Goal: Task Accomplishment & Management: Use online tool/utility

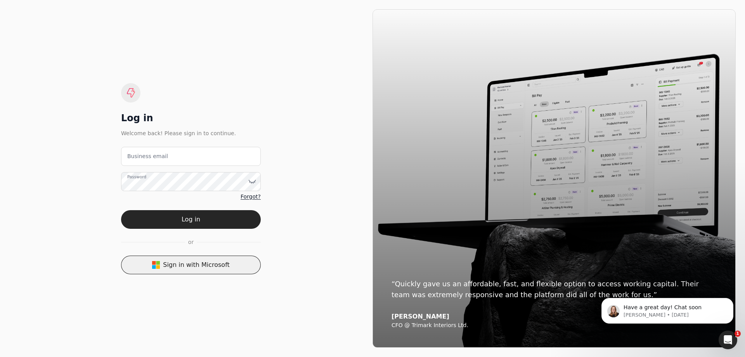
click at [216, 263] on button "Sign in with Microsoft" at bounding box center [191, 264] width 140 height 19
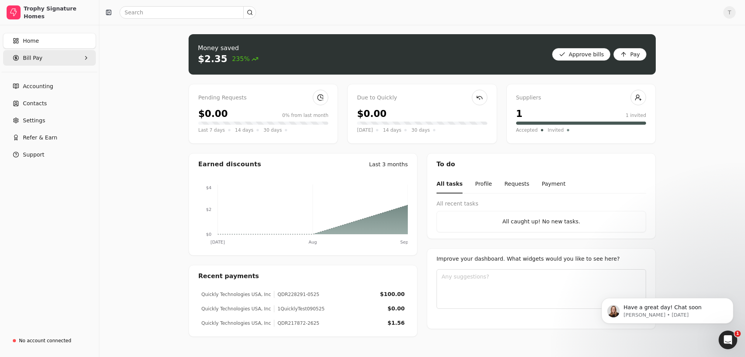
click at [44, 59] on Pay "Bill Pay" at bounding box center [49, 58] width 93 height 16
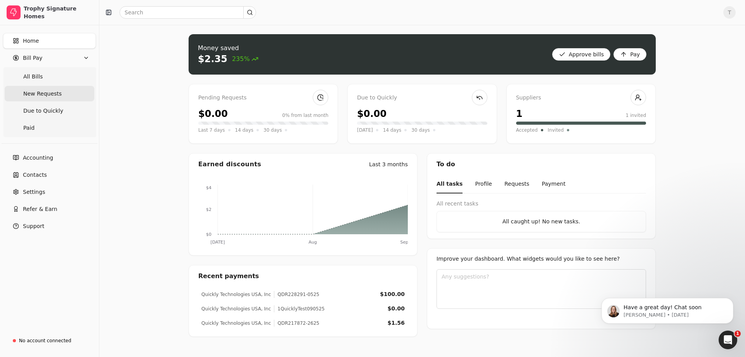
click at [42, 97] on span "New Requests" at bounding box center [42, 94] width 38 height 8
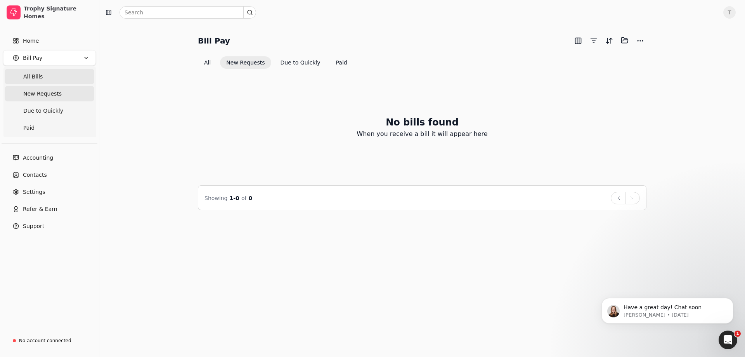
click at [47, 78] on Bills "All Bills" at bounding box center [50, 77] width 90 height 16
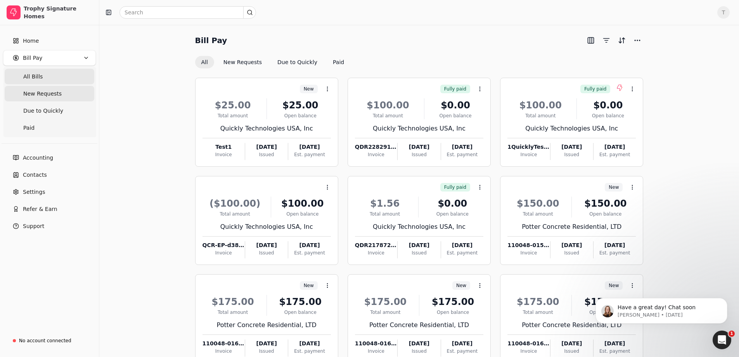
click at [24, 92] on span "New Requests" at bounding box center [42, 94] width 38 height 8
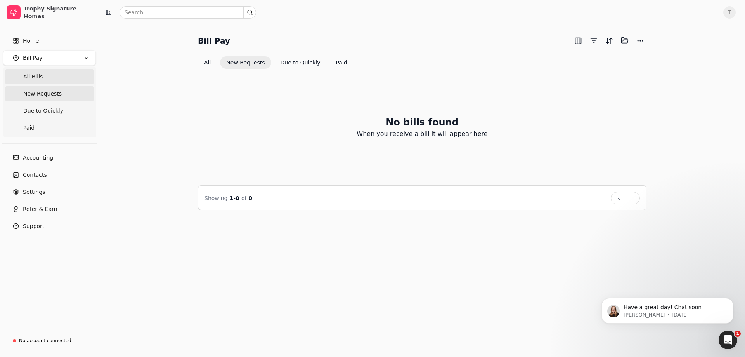
click at [53, 80] on Bills "All Bills" at bounding box center [50, 77] width 90 height 16
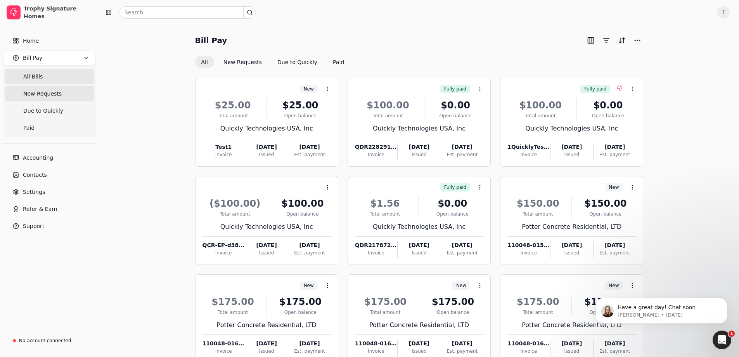
click at [50, 95] on span "New Requests" at bounding box center [42, 94] width 38 height 8
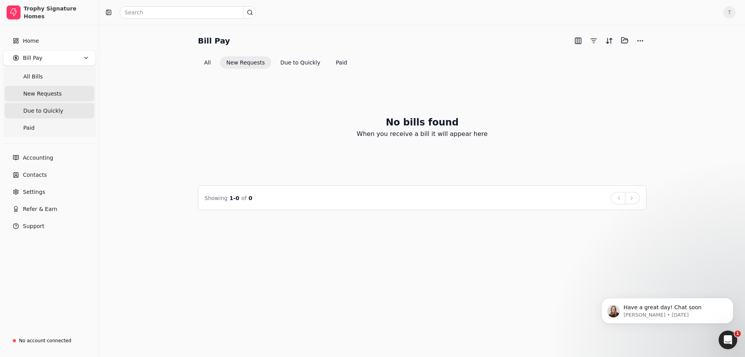
click at [45, 110] on span "Due to Quickly" at bounding box center [43, 111] width 40 height 8
click at [45, 95] on span "New Requests" at bounding box center [42, 94] width 38 height 8
click at [44, 78] on Bills "All Bills" at bounding box center [50, 77] width 90 height 16
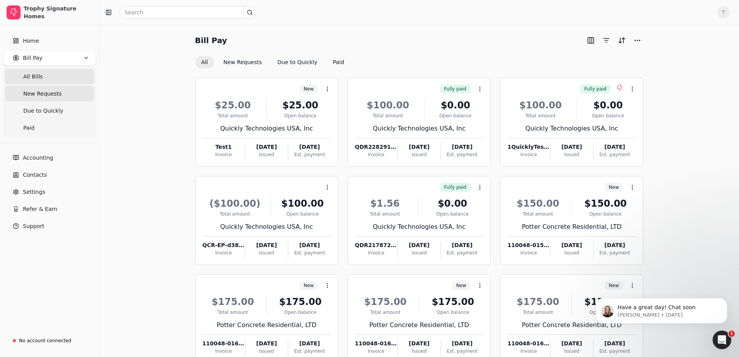
click at [55, 94] on span "New Requests" at bounding box center [42, 94] width 38 height 8
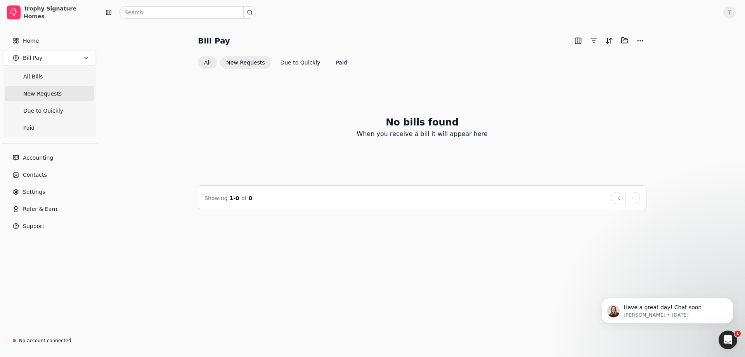
click at [212, 65] on button "All" at bounding box center [207, 62] width 19 height 12
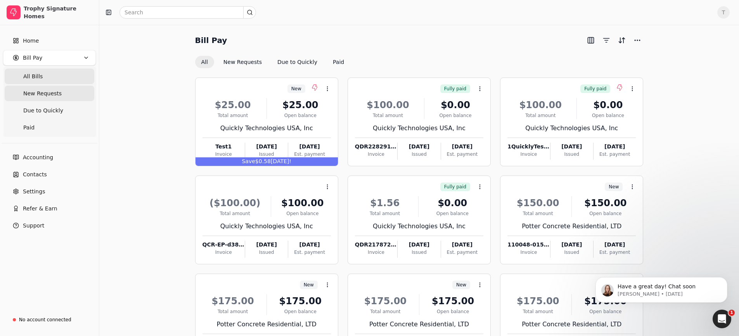
click at [61, 90] on Requests "New Requests" at bounding box center [50, 94] width 90 height 16
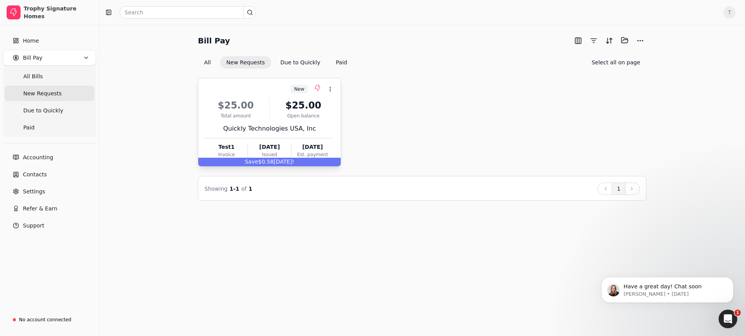
drag, startPoint x: 251, startPoint y: 102, endPoint x: 255, endPoint y: 106, distance: 5.3
click at [251, 102] on div "$25.00" at bounding box center [235, 106] width 61 height 14
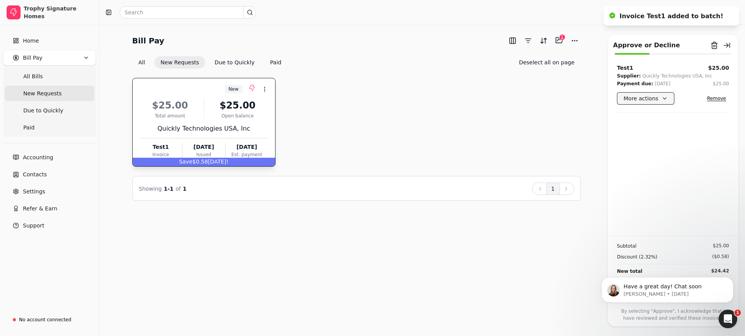
click at [662, 97] on button "More actions" at bounding box center [645, 98] width 57 height 12
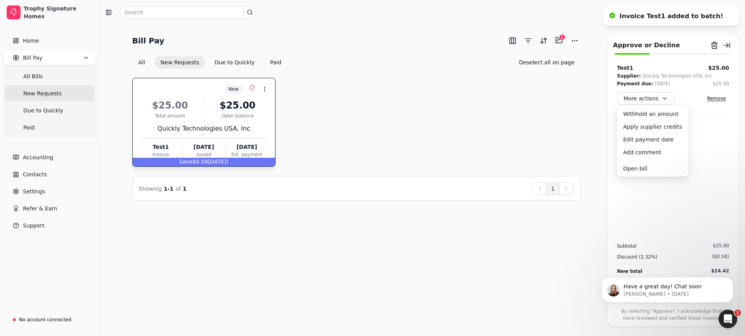
click at [707, 133] on div "Test1 $25.00 Supplier: Quickly Technologies USA, Inc Payment due: Oct 14 '25 $2…" at bounding box center [673, 150] width 131 height 172
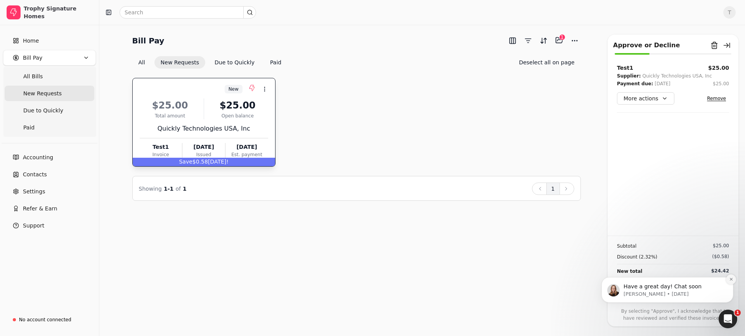
click at [730, 280] on icon "Dismiss notification" at bounding box center [731, 279] width 4 height 4
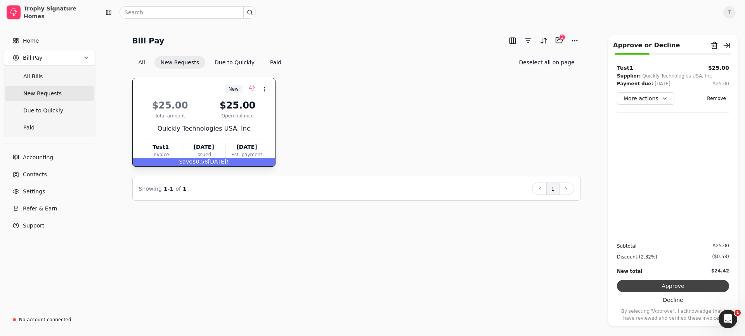
click at [648, 283] on button "Approve" at bounding box center [673, 286] width 112 height 12
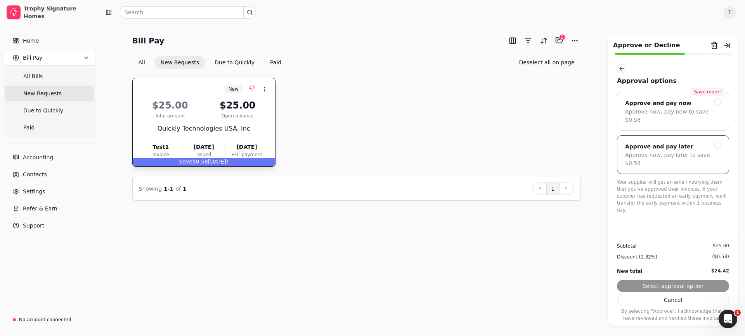
click at [715, 142] on div at bounding box center [717, 145] width 7 height 7
click at [684, 286] on button "Submit approval" at bounding box center [673, 286] width 112 height 12
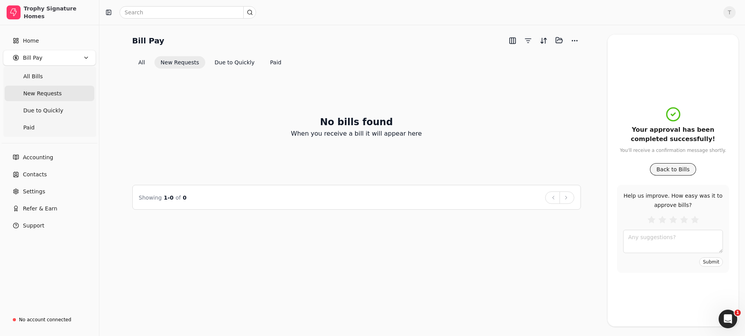
click at [680, 170] on button "Back to Bills" at bounding box center [673, 169] width 47 height 12
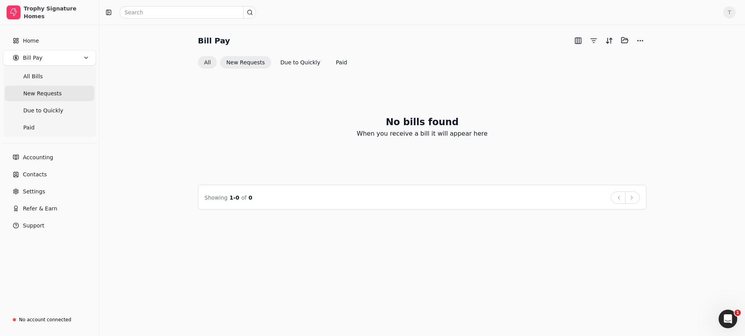
click at [209, 62] on button "All" at bounding box center [207, 62] width 19 height 12
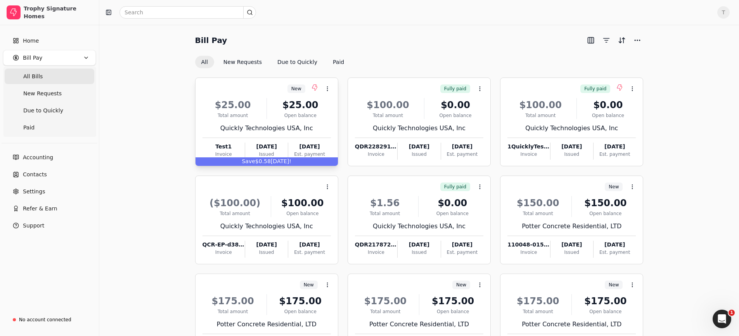
click at [252, 88] on div "New Context Menu Button" at bounding box center [266, 88] width 130 height 13
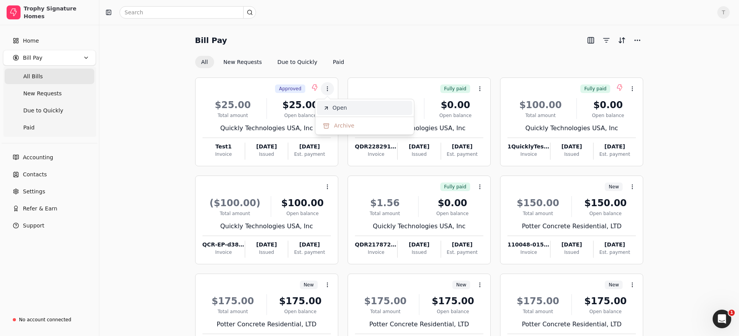
click at [325, 106] on icon at bounding box center [326, 108] width 6 height 6
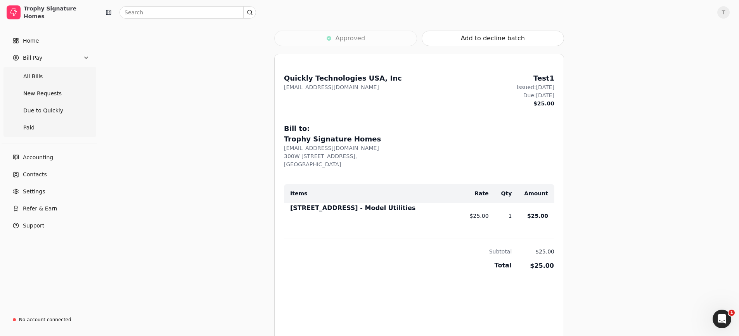
scroll to position [272, 0]
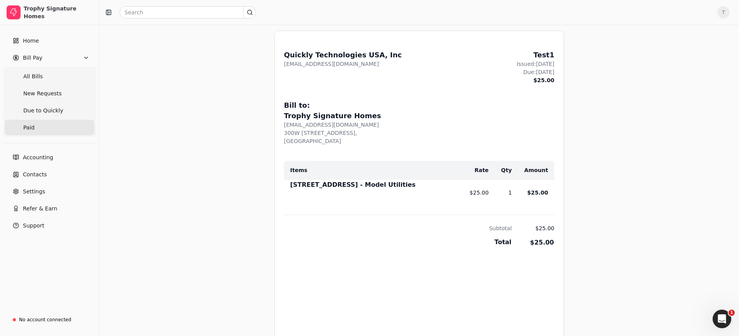
click at [31, 127] on span "Paid" at bounding box center [28, 128] width 11 height 8
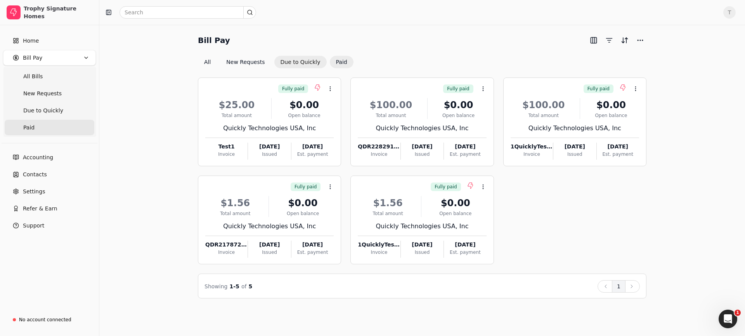
click at [291, 62] on button "Due to Quickly" at bounding box center [300, 62] width 52 height 12
